Goal: Transaction & Acquisition: Purchase product/service

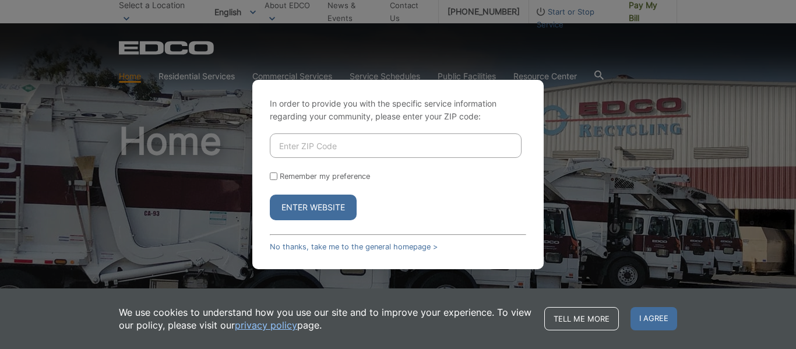
click at [366, 141] on input "Enter ZIP Code" at bounding box center [396, 145] width 252 height 24
type input "90275"
click at [312, 201] on button "Enter Website" at bounding box center [313, 208] width 87 height 26
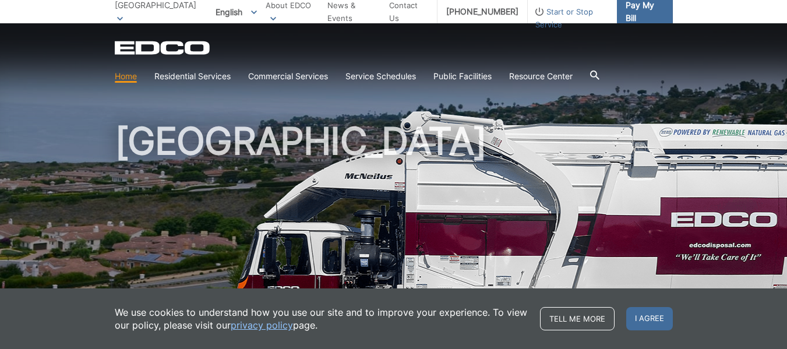
click at [632, 6] on span "Pay My Bill" at bounding box center [645, 12] width 38 height 26
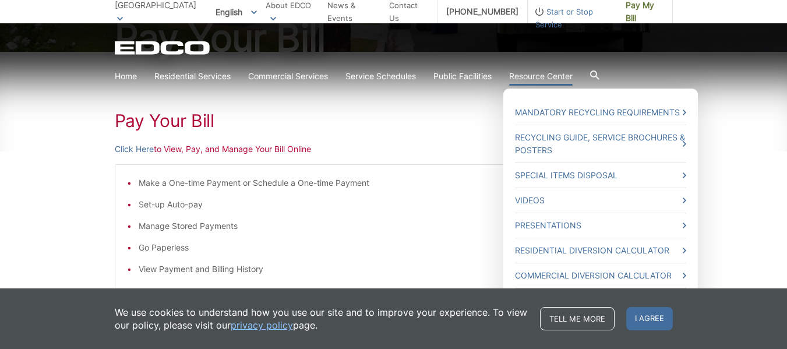
scroll to position [175, 0]
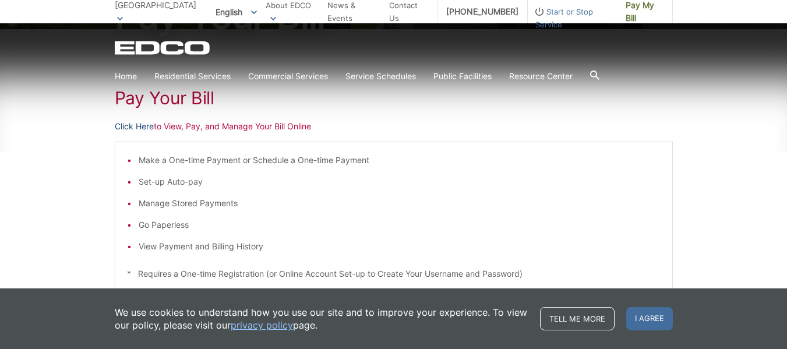
click at [129, 125] on link "Click Here" at bounding box center [134, 126] width 39 height 13
